Goal: Entertainment & Leisure: Browse casually

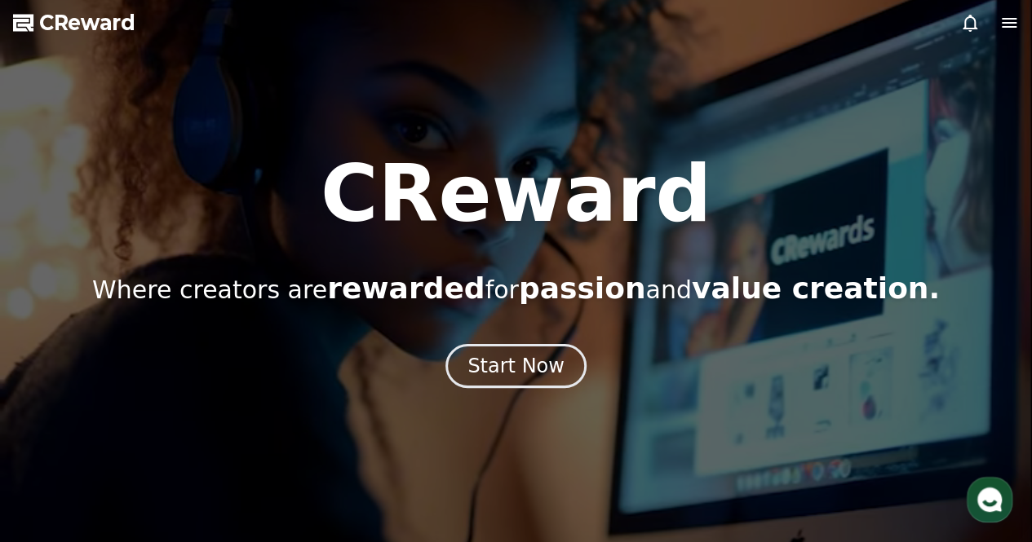
click at [464, 396] on div at bounding box center [516, 271] width 1032 height 542
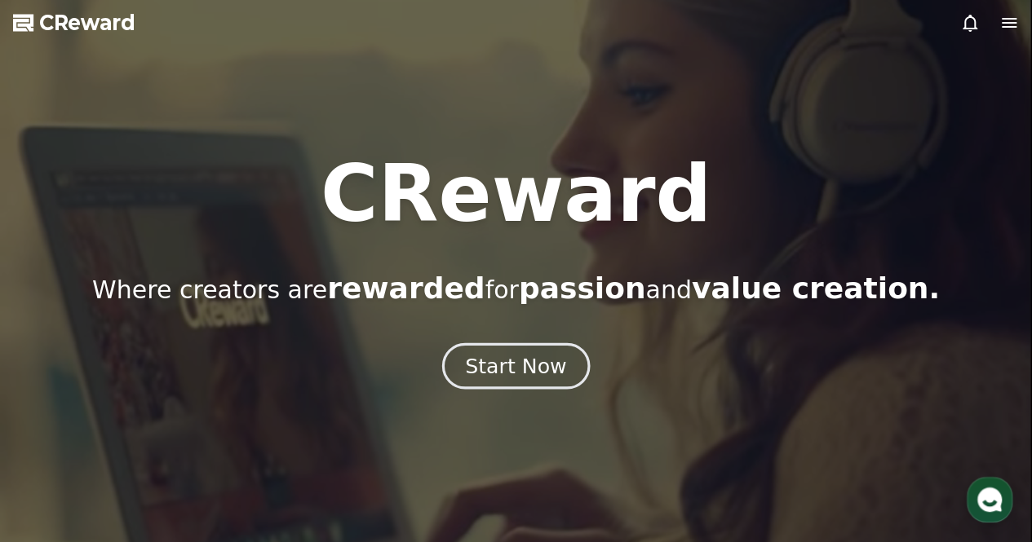
click at [488, 367] on div "Start Now" at bounding box center [515, 366] width 101 height 28
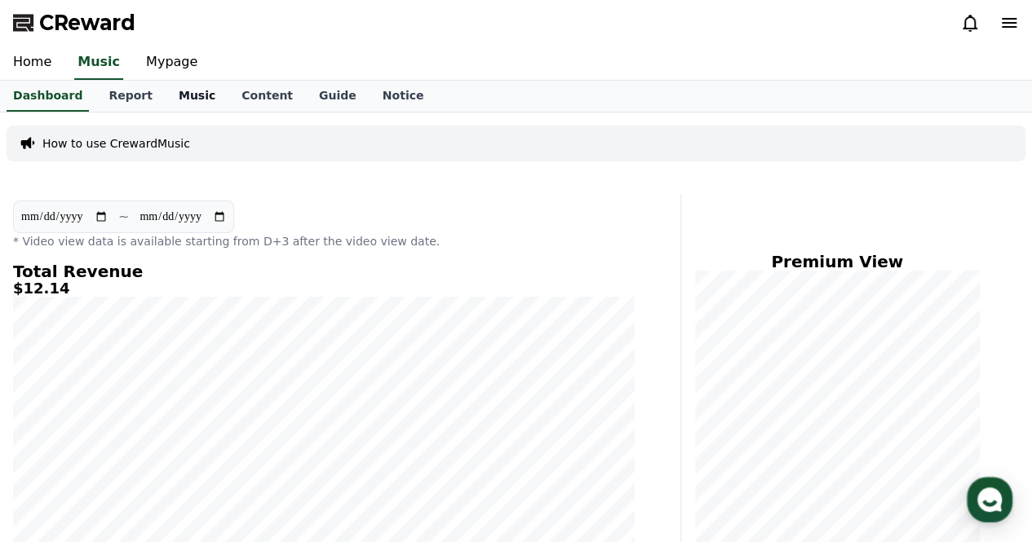
click at [171, 95] on link "Music" at bounding box center [197, 96] width 63 height 31
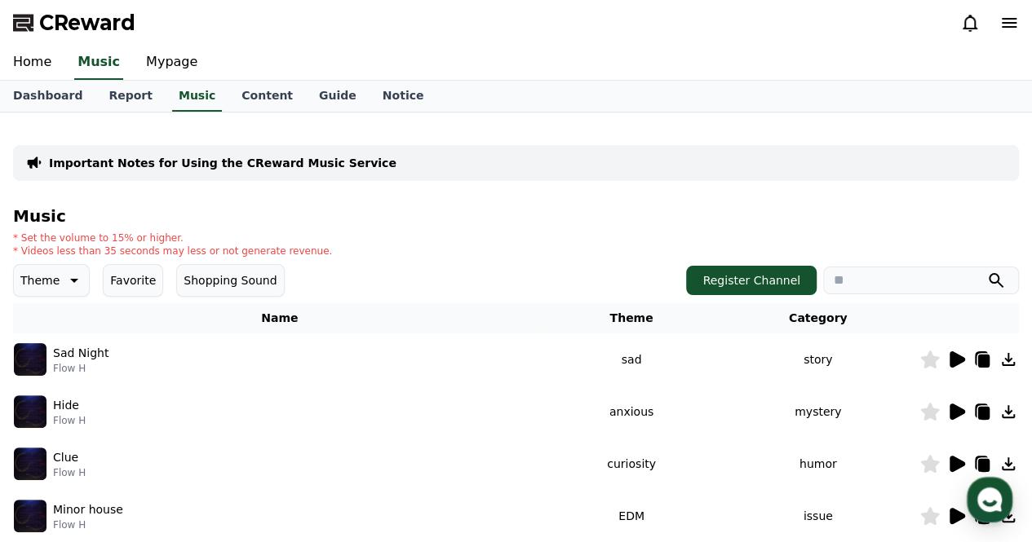
click at [953, 353] on icon at bounding box center [956, 360] width 15 height 16
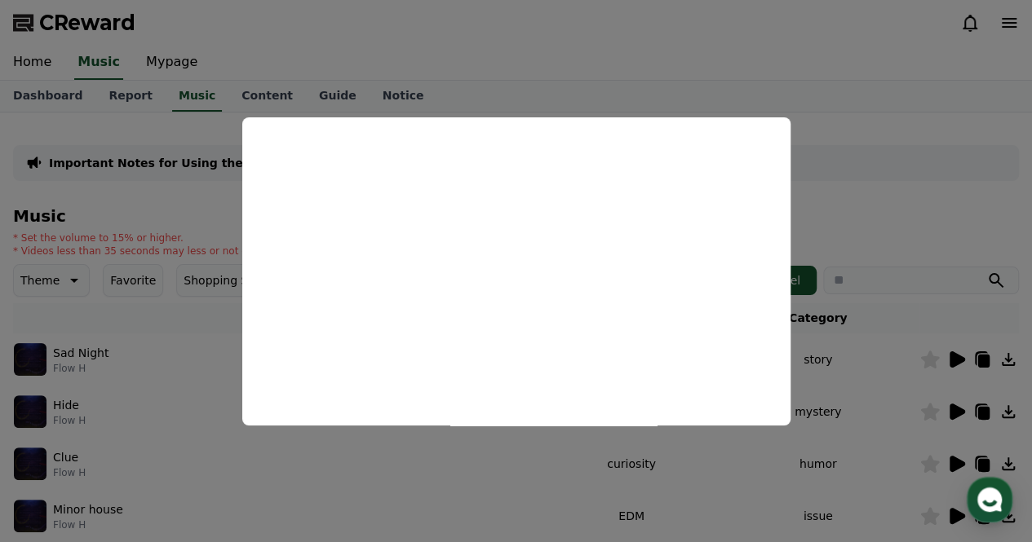
click at [891, 148] on button "close modal" at bounding box center [516, 271] width 1032 height 542
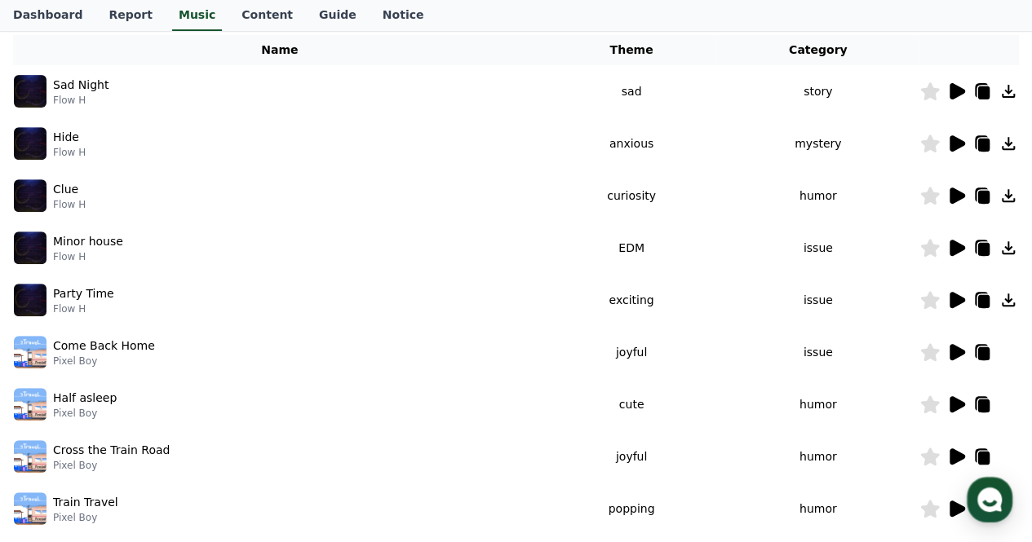
scroll to position [489, 0]
